Goal: Information Seeking & Learning: Check status

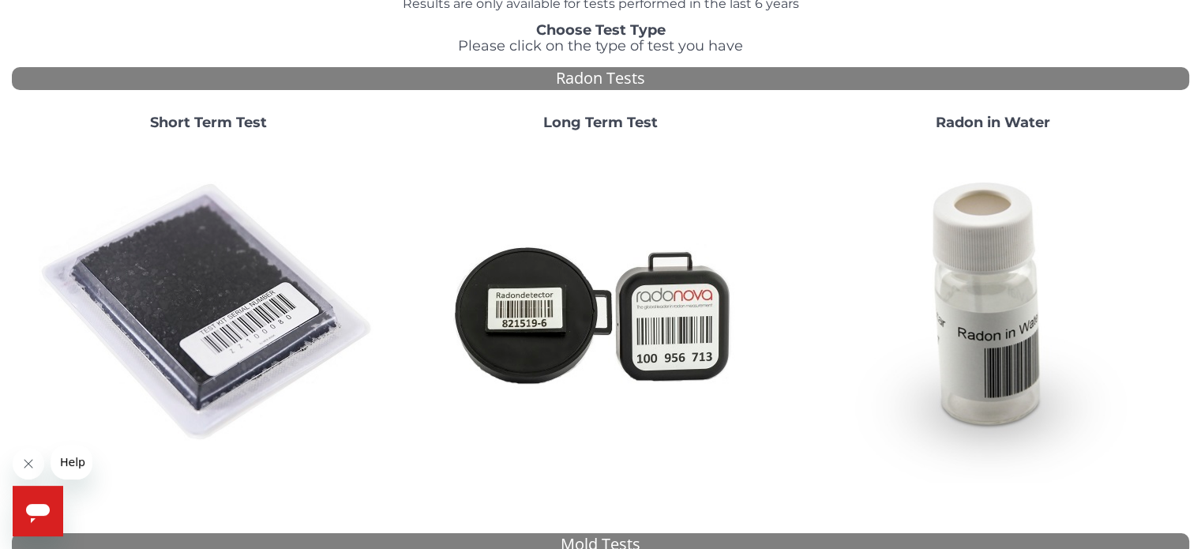
scroll to position [79, 0]
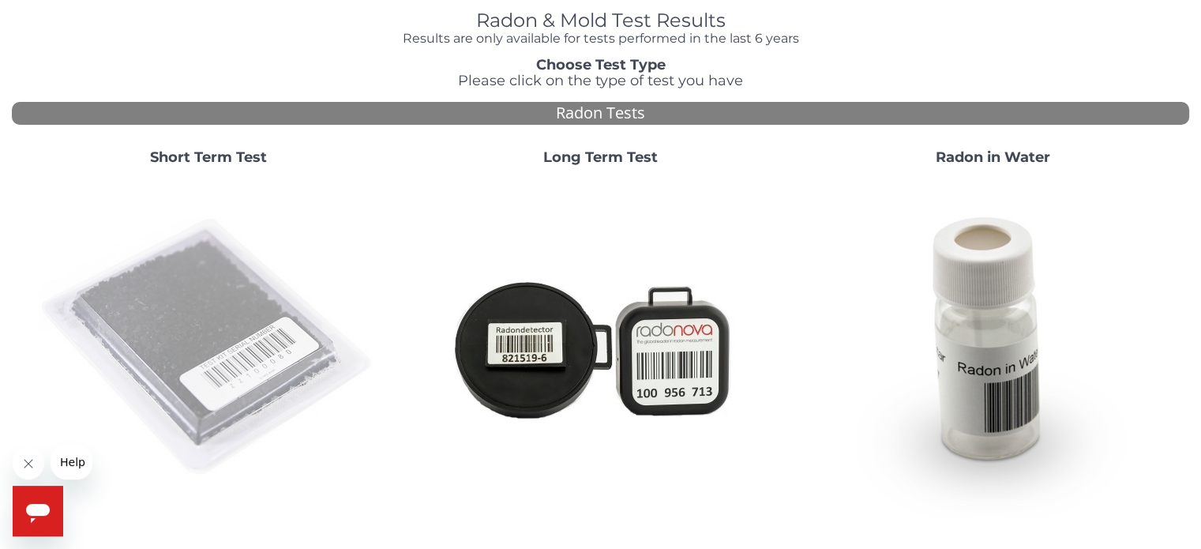
click at [251, 321] on img at bounding box center [209, 348] width 340 height 340
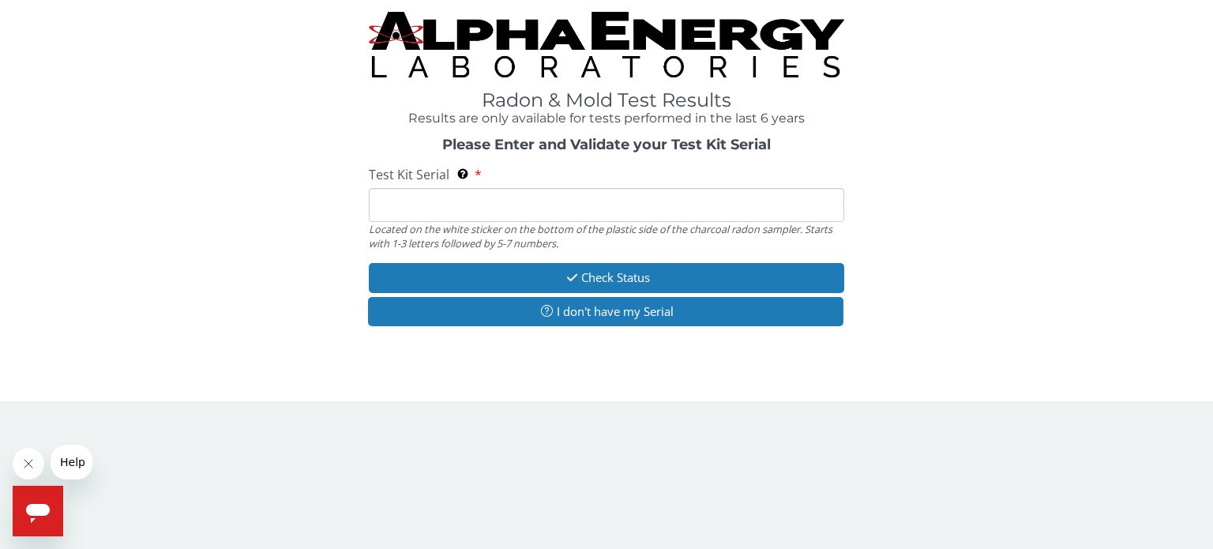
click at [479, 213] on input "Test Kit Serial Located on the white sticker on the bottom of the plastic side …" at bounding box center [606, 205] width 475 height 34
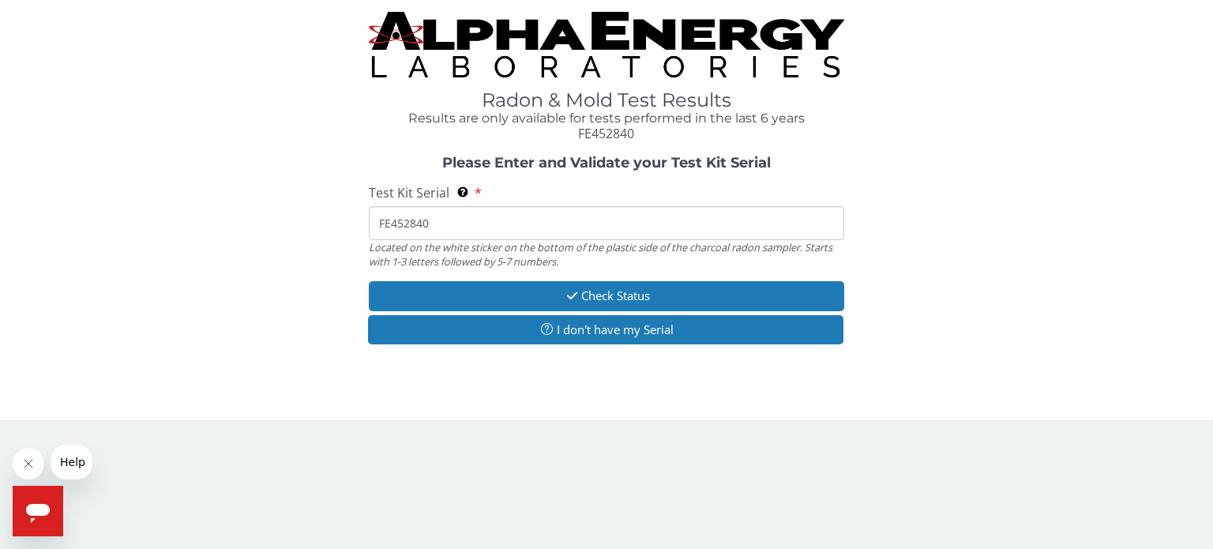
type input "FE452840"
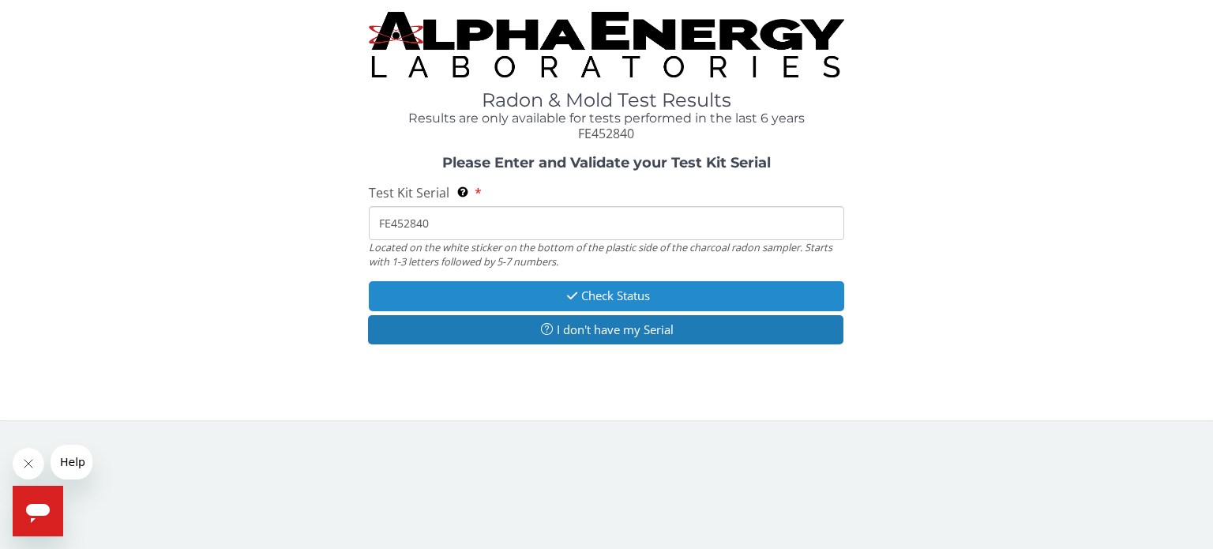
click at [607, 299] on button "Check Status" at bounding box center [606, 295] width 475 height 29
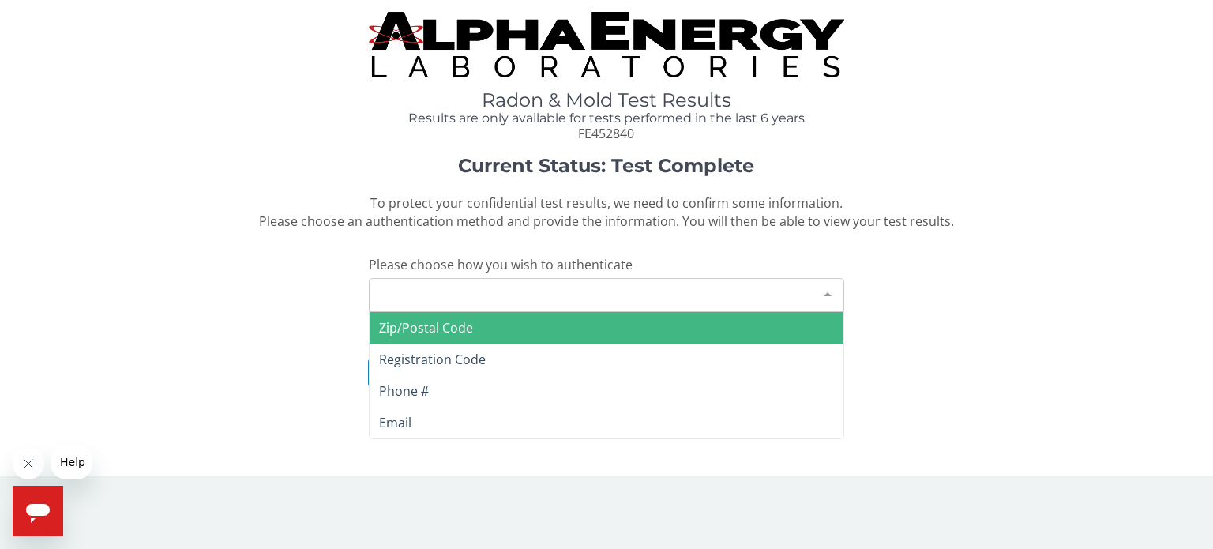
click at [834, 287] on div at bounding box center [828, 294] width 32 height 30
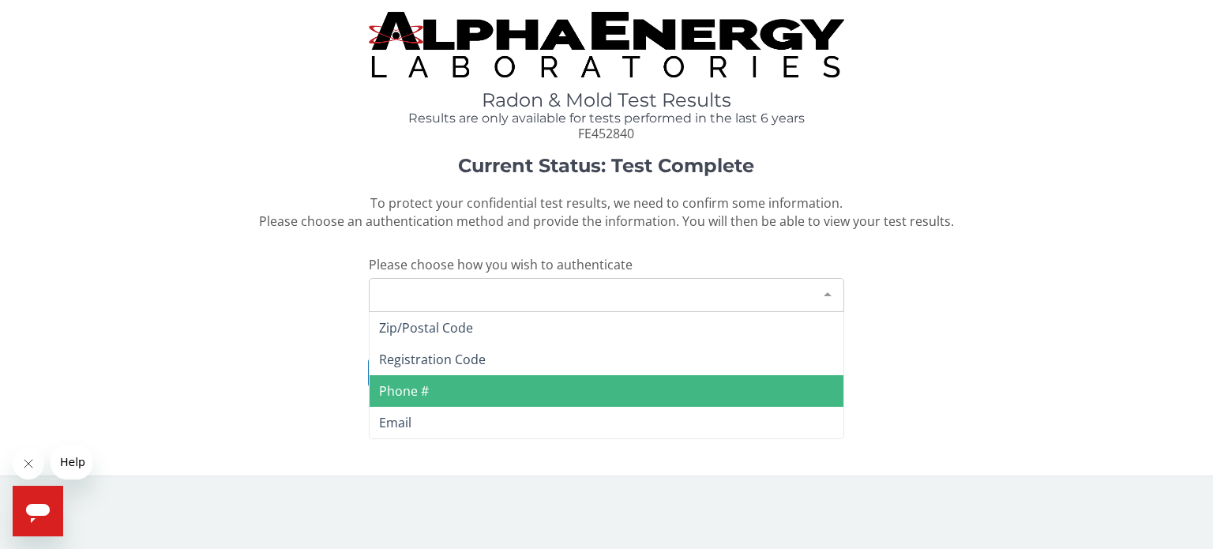
click at [735, 381] on span "Phone #" at bounding box center [607, 391] width 474 height 32
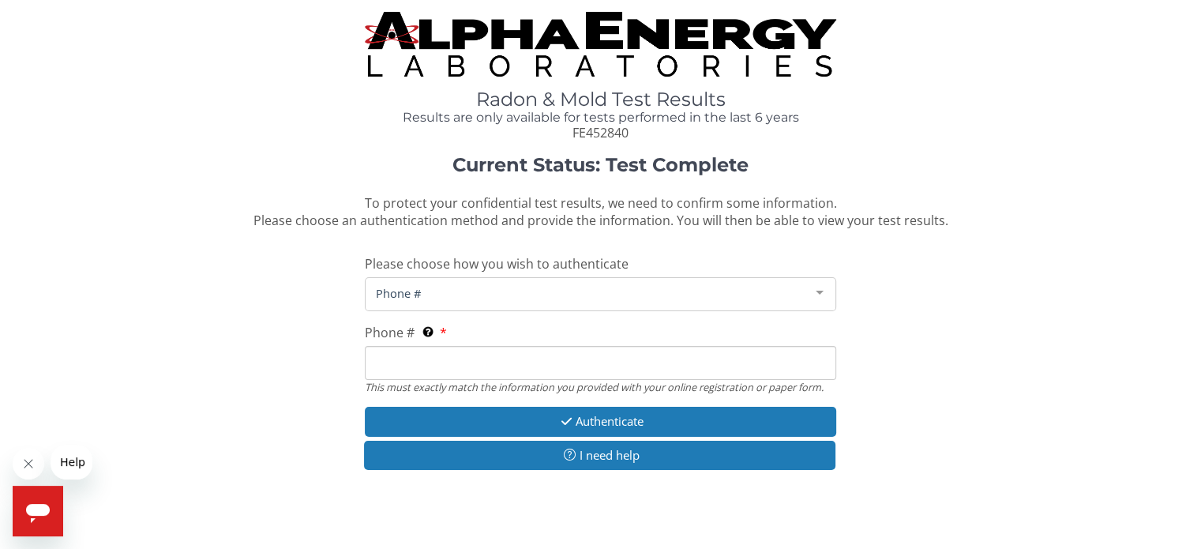
click at [670, 362] on input "Phone # This must exactly match the information you provided with your online r…" at bounding box center [600, 363] width 471 height 34
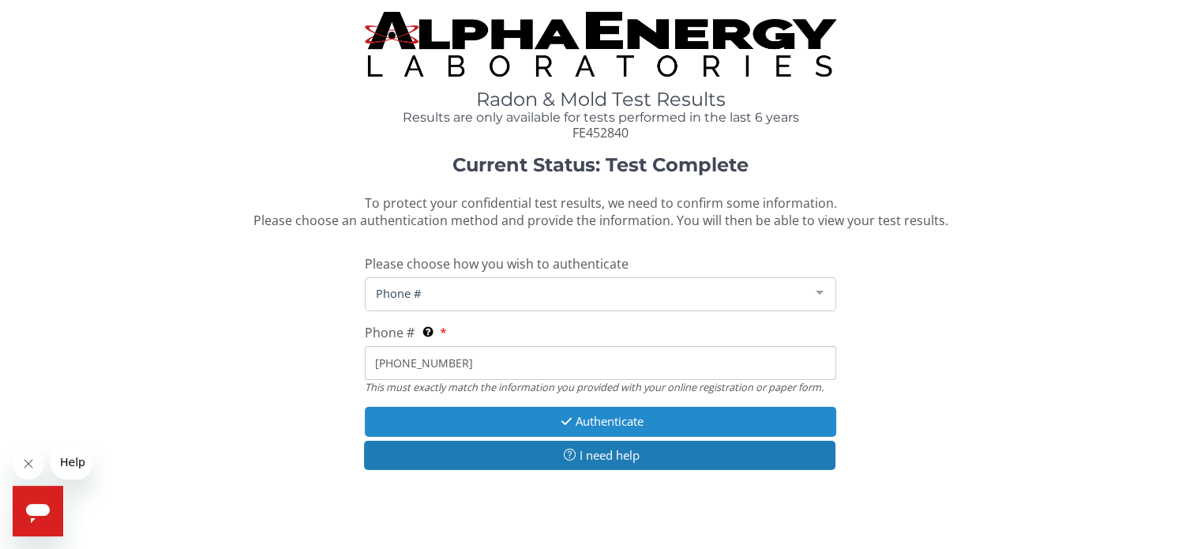
type input "[PHONE_NUMBER]"
click at [656, 424] on button "Authenticate" at bounding box center [600, 421] width 471 height 29
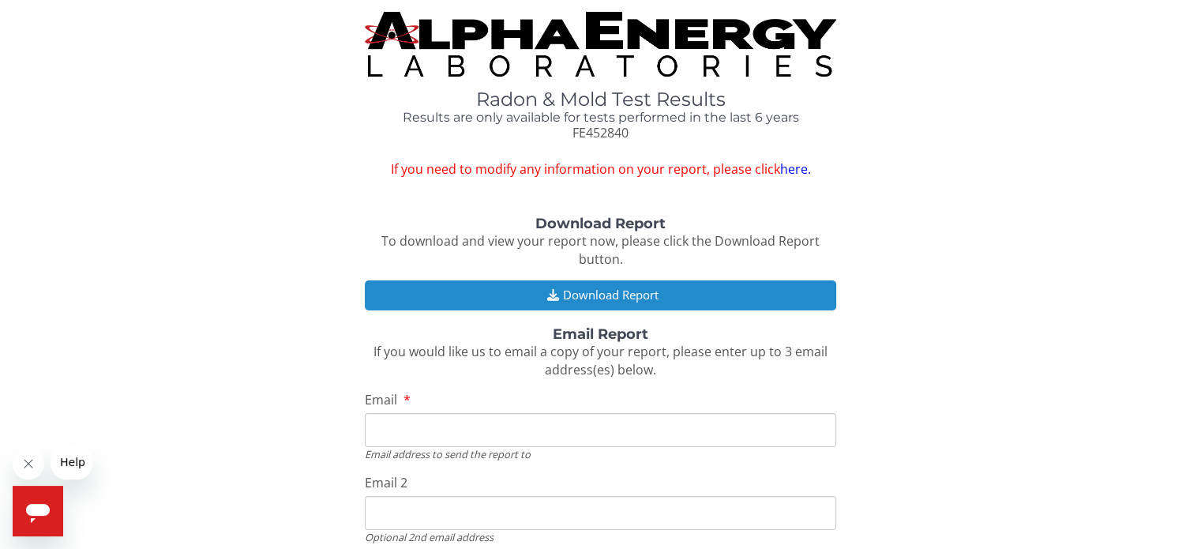
click at [654, 289] on button "Download Report" at bounding box center [600, 294] width 471 height 29
